Goal: Task Accomplishment & Management: Manage account settings

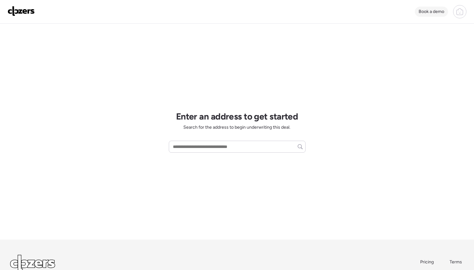
click at [430, 11] on span "Book a demo" at bounding box center [431, 11] width 26 height 5
click at [462, 9] on icon at bounding box center [460, 12] width 8 height 8
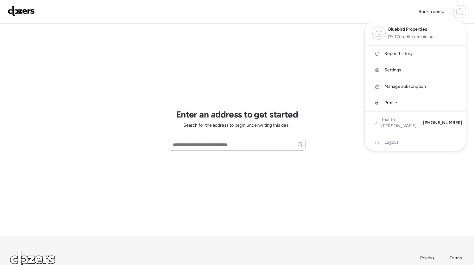
click at [394, 71] on span "Settings" at bounding box center [392, 70] width 17 height 6
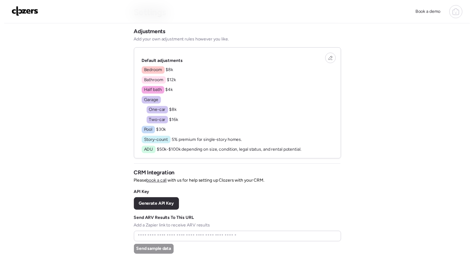
scroll to position [86, 0]
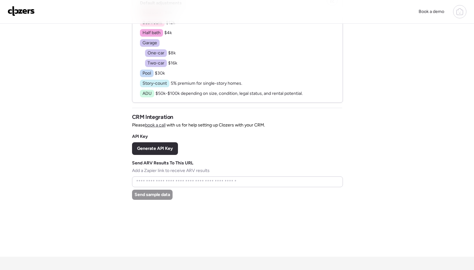
click at [460, 14] on icon at bounding box center [460, 12] width 8 height 8
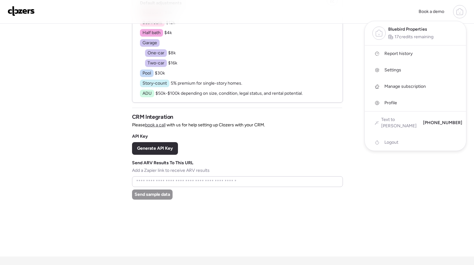
click at [392, 102] on span "Profile" at bounding box center [390, 103] width 13 height 6
